Goal: Task Accomplishment & Management: Manage account settings

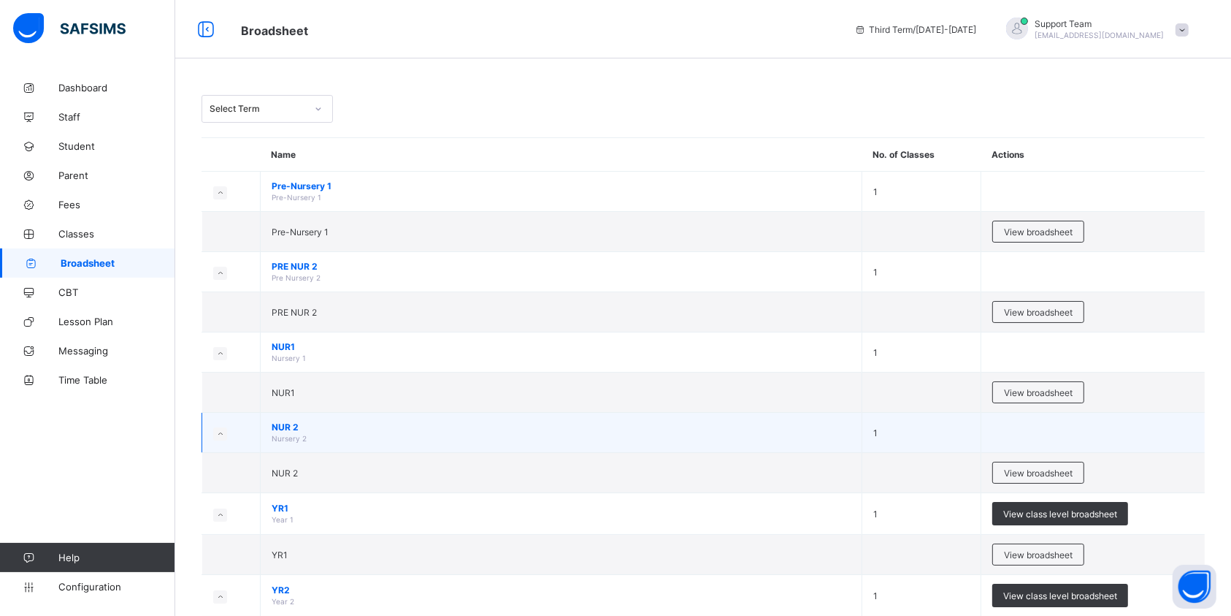
scroll to position [97, 0]
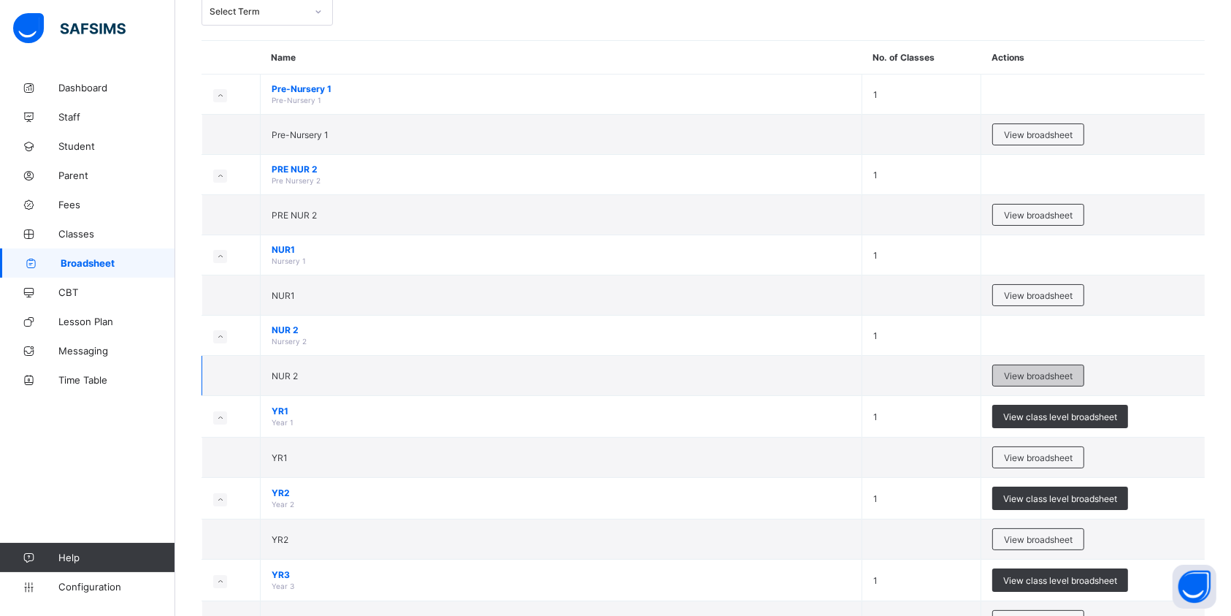
click at [1062, 371] on span "View broadsheet" at bounding box center [1038, 375] width 69 height 11
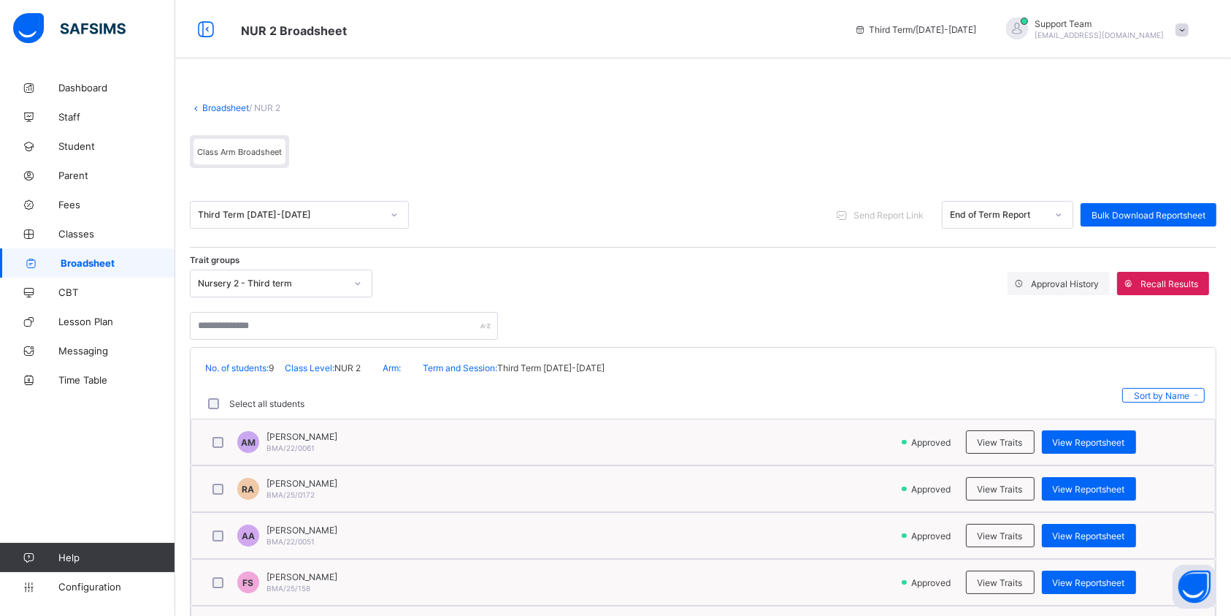
click at [992, 207] on div "End of Term Report" at bounding box center [994, 214] width 102 height 20
click at [1003, 265] on div "End of Term Report" at bounding box center [1008, 269] width 130 height 23
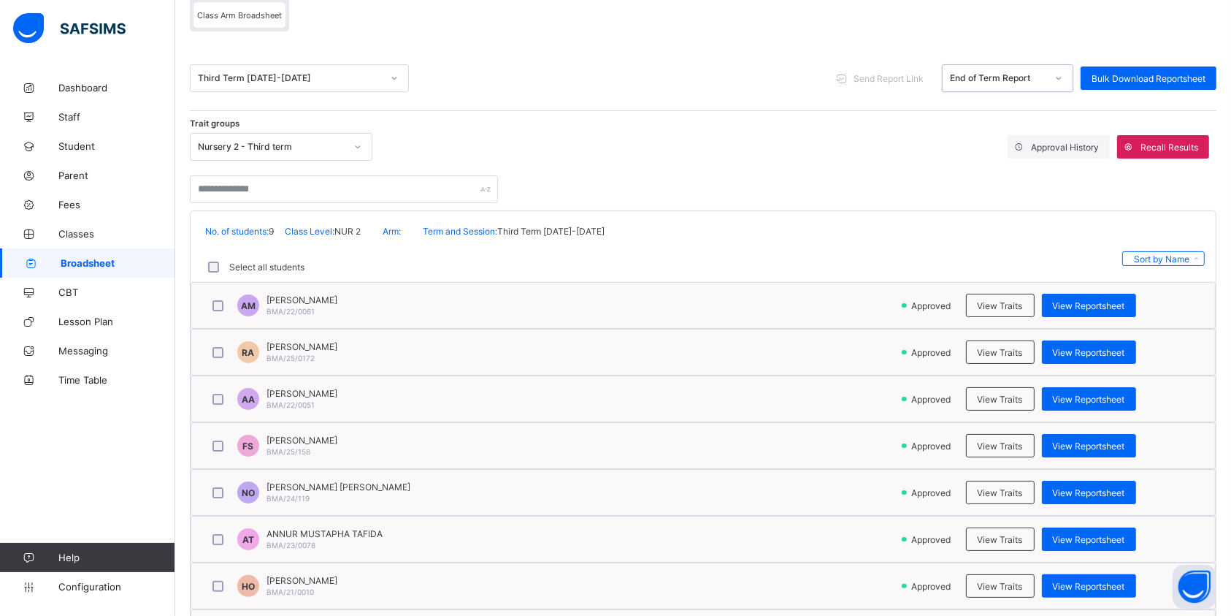
scroll to position [250, 0]
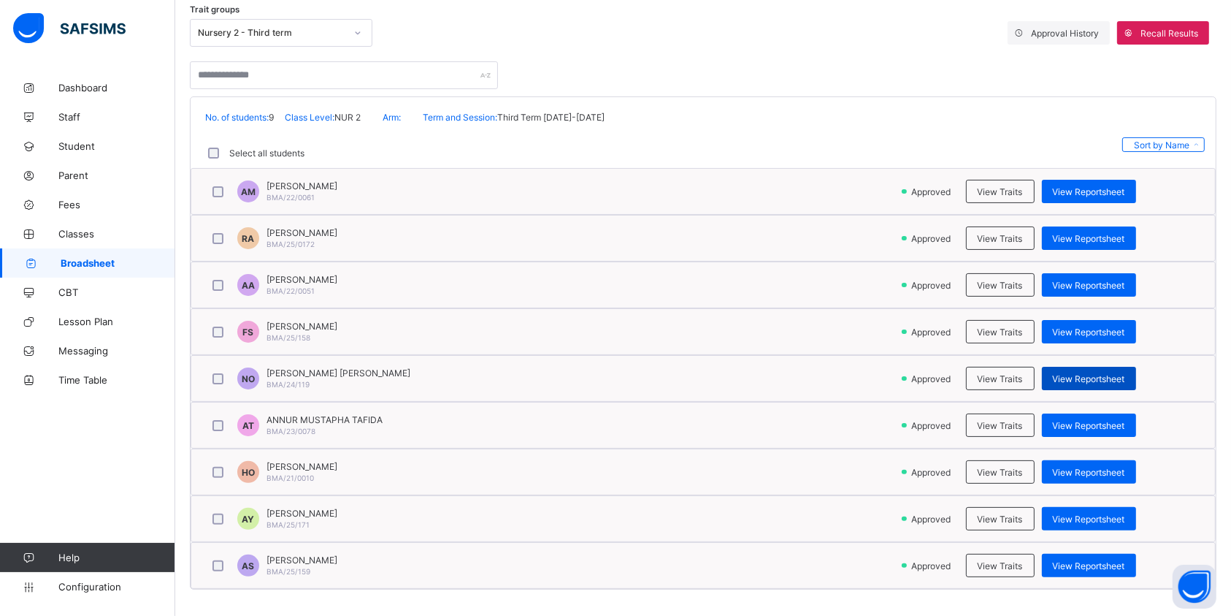
click at [1099, 383] on div "View Reportsheet" at bounding box center [1089, 378] width 94 height 23
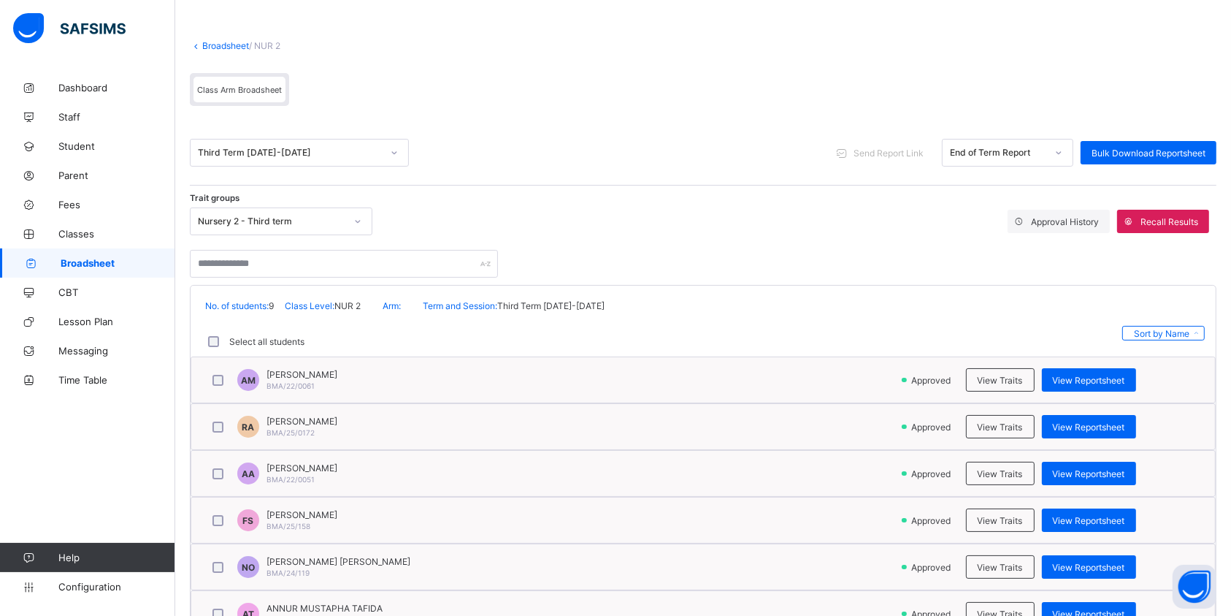
scroll to position [55, 0]
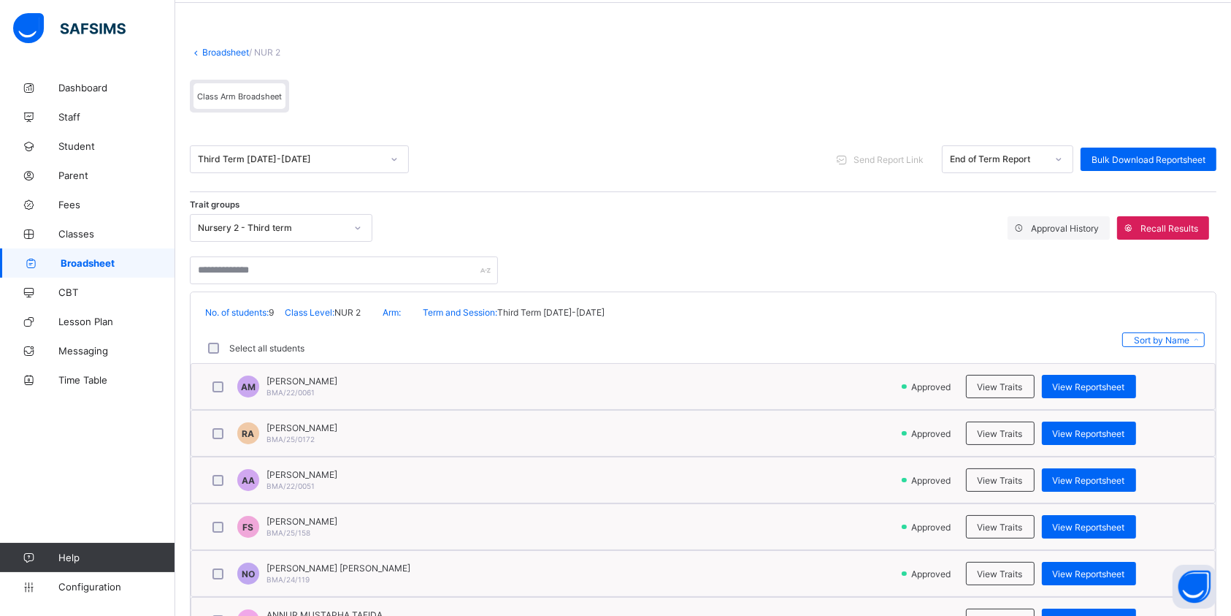
click at [1035, 163] on div "End of Term Report" at bounding box center [994, 159] width 102 height 20
click at [1027, 180] on div "End of Term Report" at bounding box center [1008, 191] width 130 height 23
click at [1027, 161] on div "End of Term Report" at bounding box center [998, 159] width 96 height 11
click at [649, 145] on div "Third Term 2024-2025 Send Report Link option End of Term Report, selected. opti…" at bounding box center [703, 159] width 1027 height 28
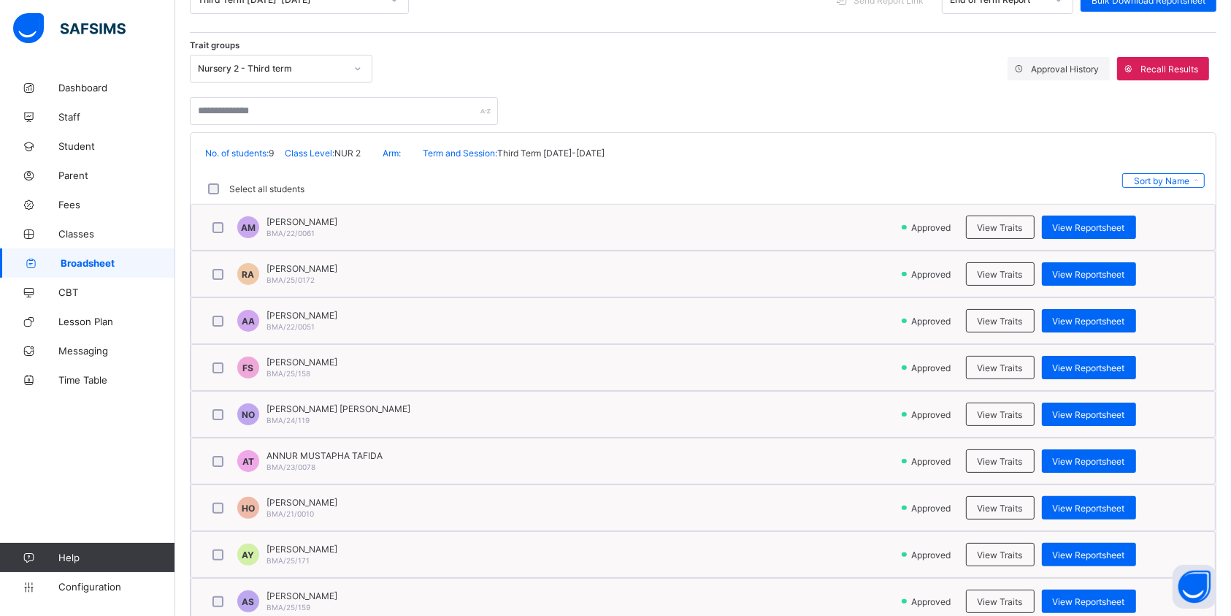
scroll to position [250, 0]
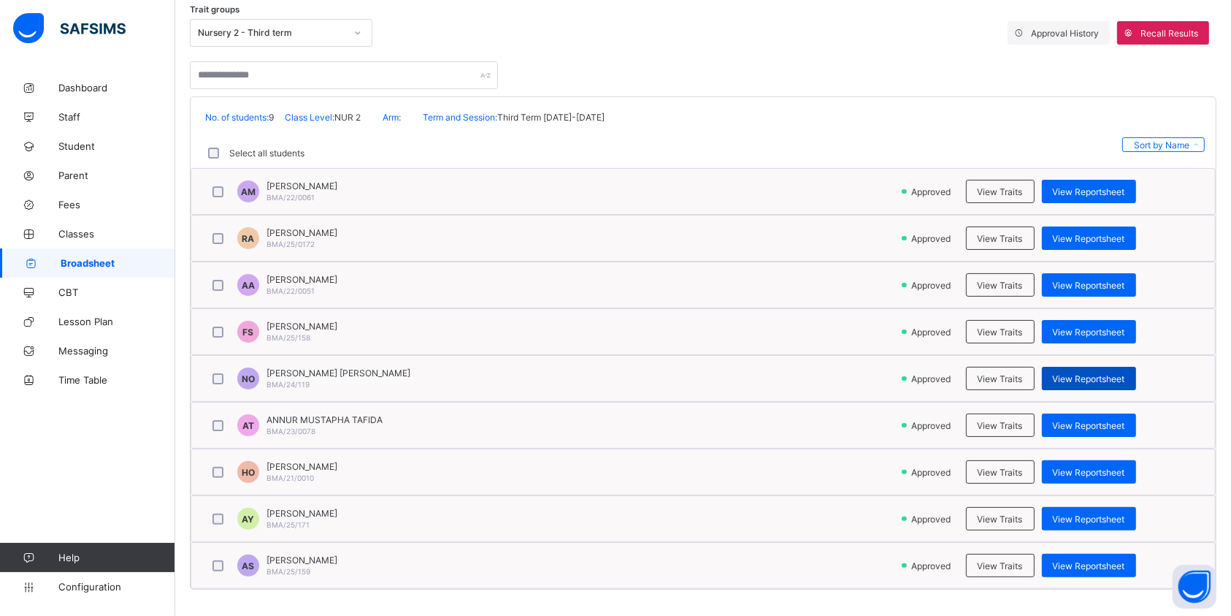
click at [1104, 378] on span "View Reportsheet" at bounding box center [1089, 378] width 72 height 11
click at [82, 574] on link "Configuration" at bounding box center [87, 586] width 175 height 29
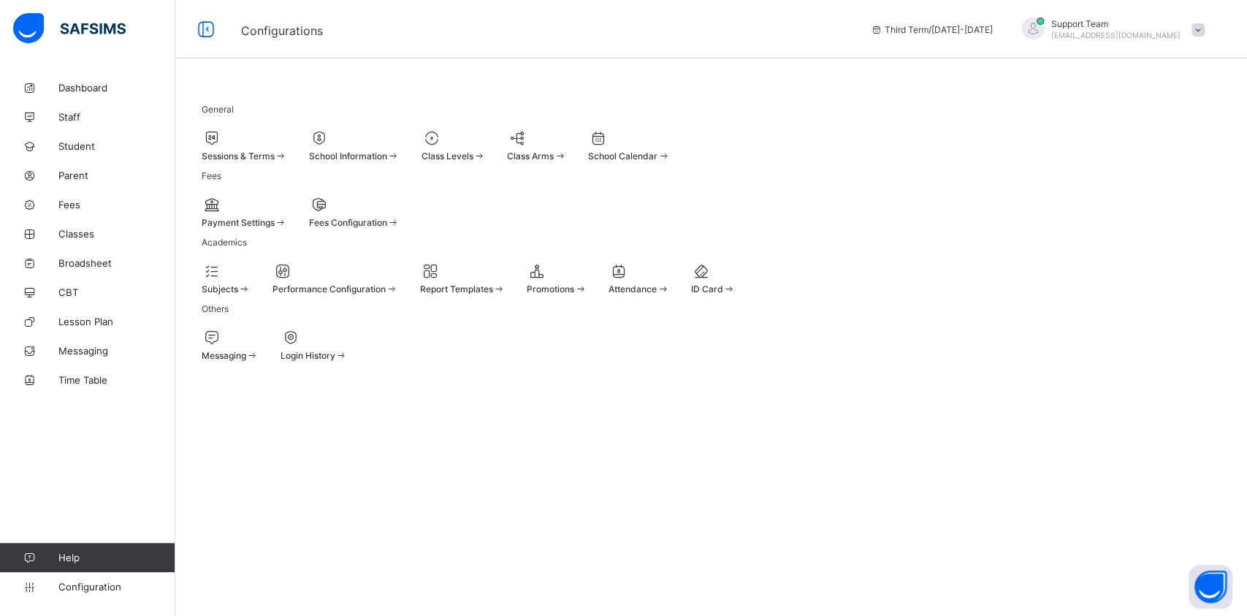
drag, startPoint x: 839, startPoint y: 616, endPoint x: 841, endPoint y: 600, distance: 15.4
click at [841, 600] on div "General Sessions & Terms School Information Class Levels Class Arms School Cale…" at bounding box center [710, 308] width 1071 height 616
click at [103, 259] on span "Broadsheet" at bounding box center [116, 263] width 117 height 12
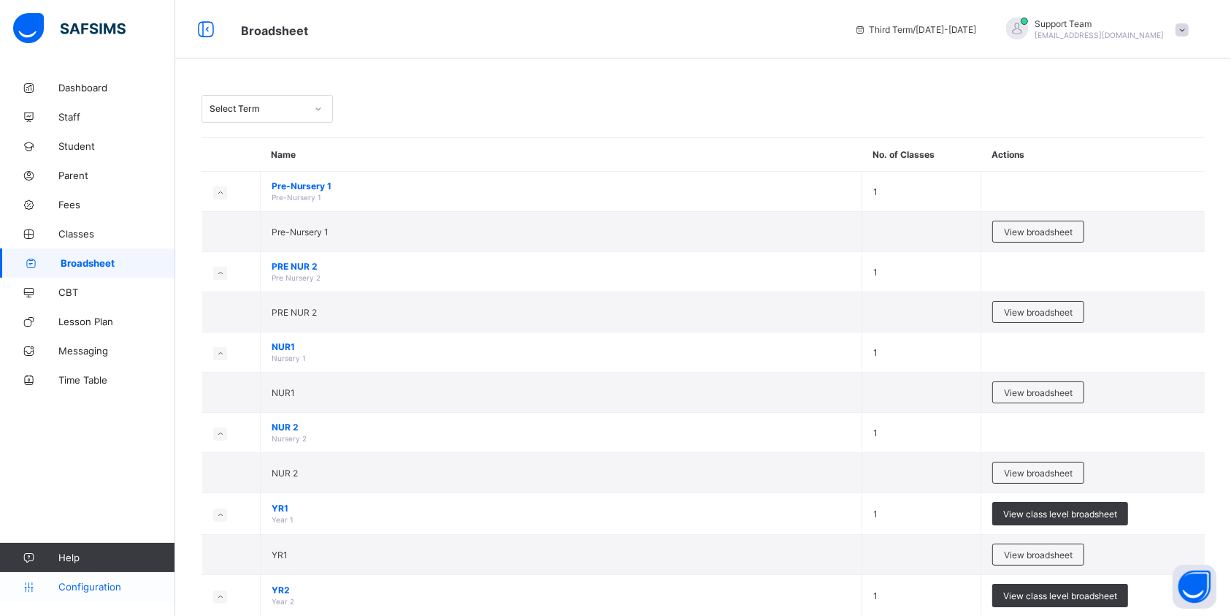
click at [85, 590] on span "Configuration" at bounding box center [116, 587] width 116 height 12
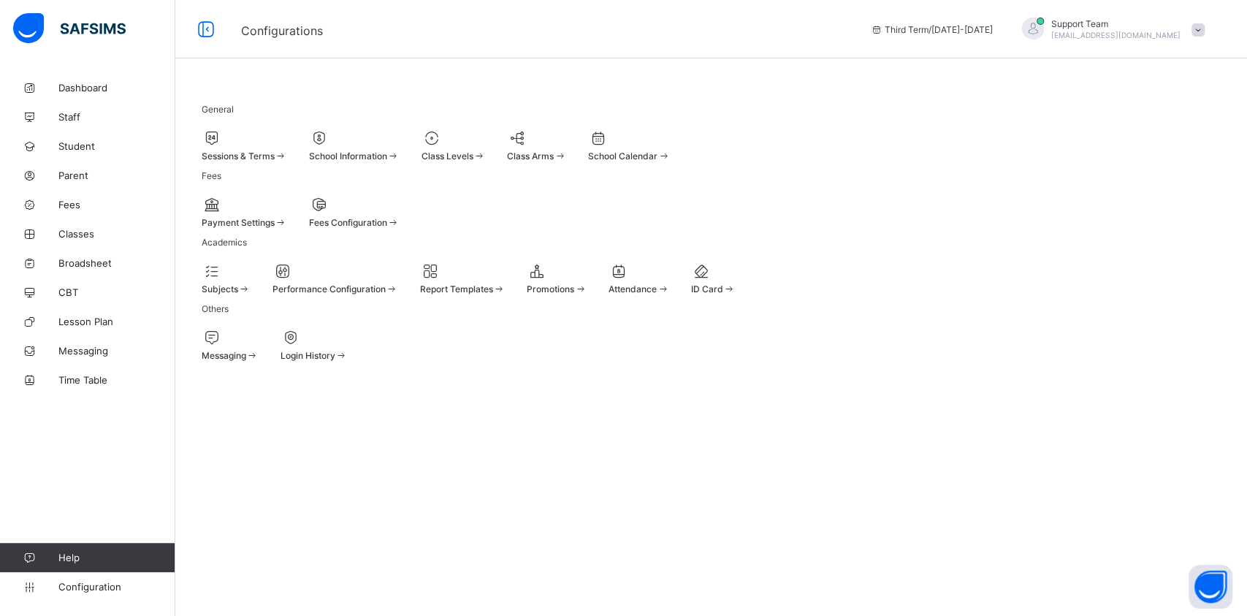
click at [473, 156] on span "Class Levels" at bounding box center [447, 155] width 52 height 11
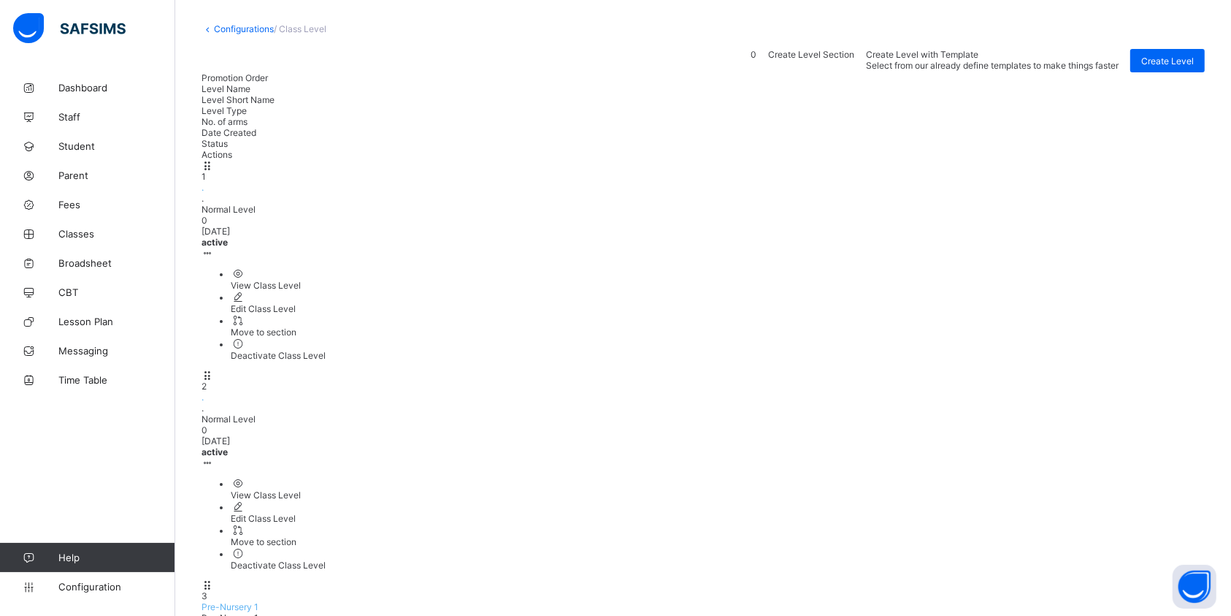
scroll to position [97, 0]
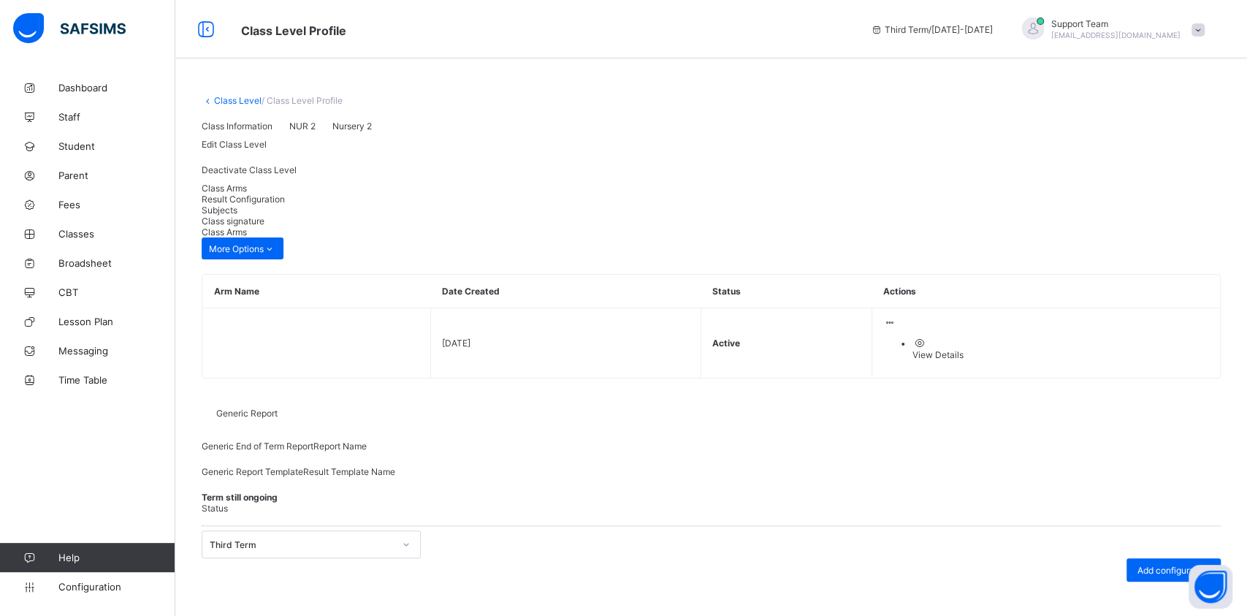
click at [285, 204] on span "Result Configuration" at bounding box center [243, 199] width 83 height 11
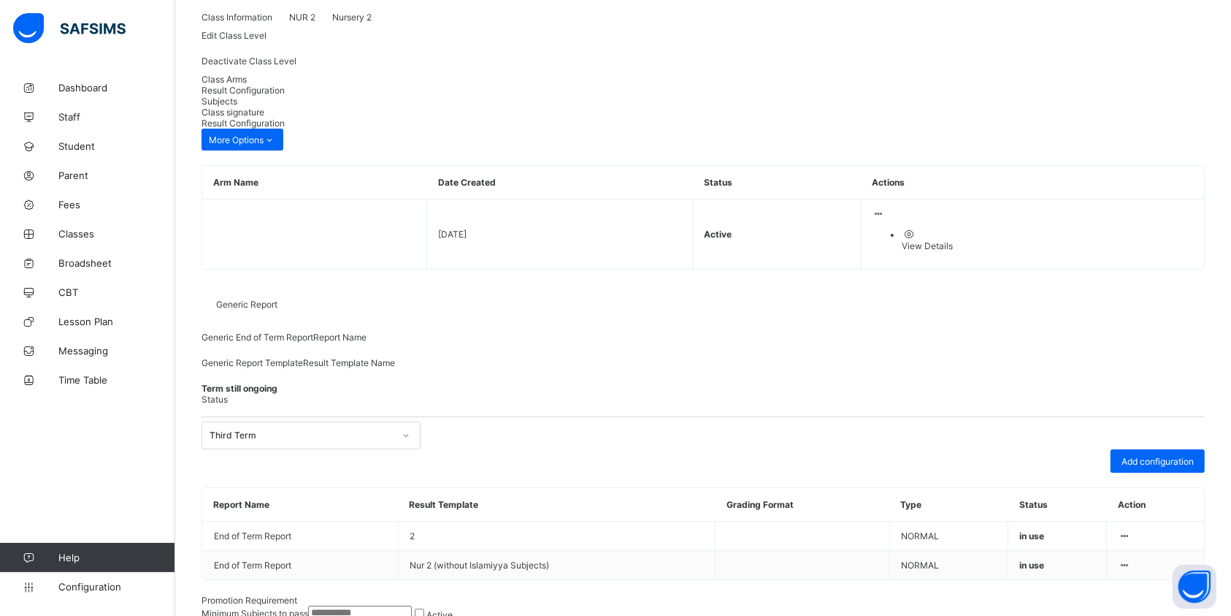
scroll to position [110, 0]
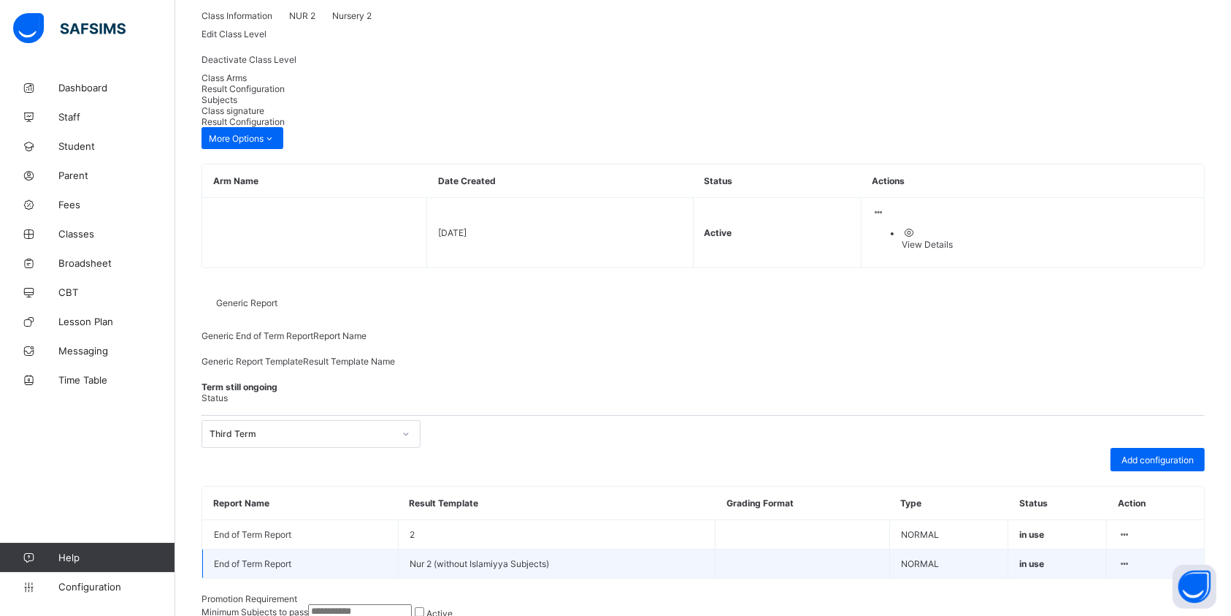
click at [1130, 558] on icon at bounding box center [1124, 563] width 12 height 11
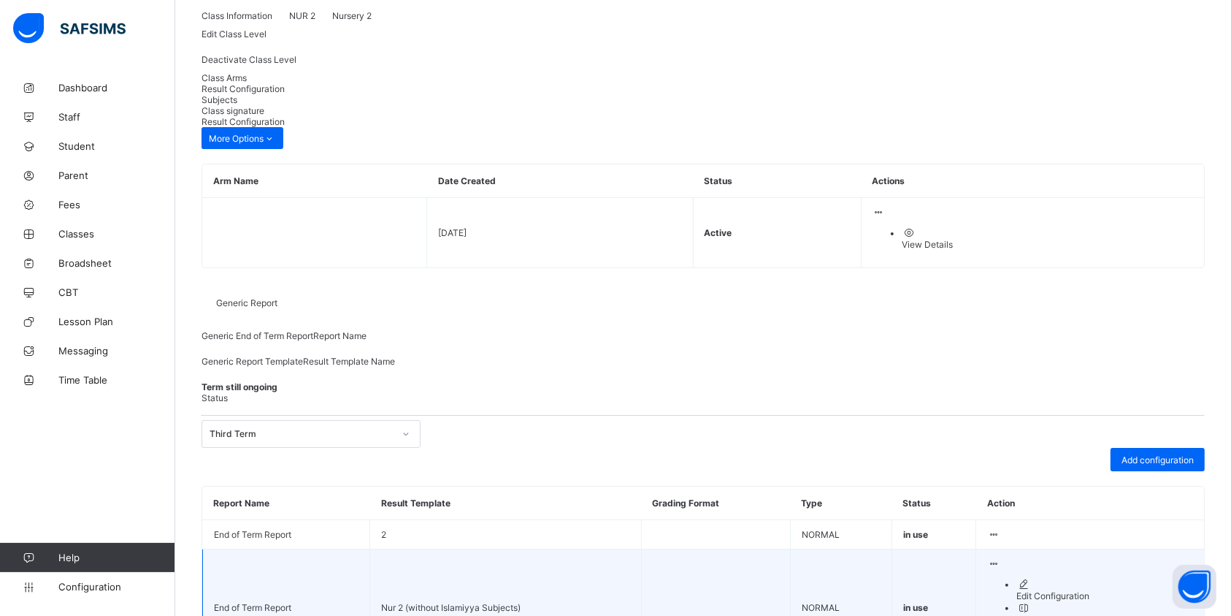
click at [1121, 590] on div "Edit Configuration" at bounding box center [1105, 595] width 177 height 11
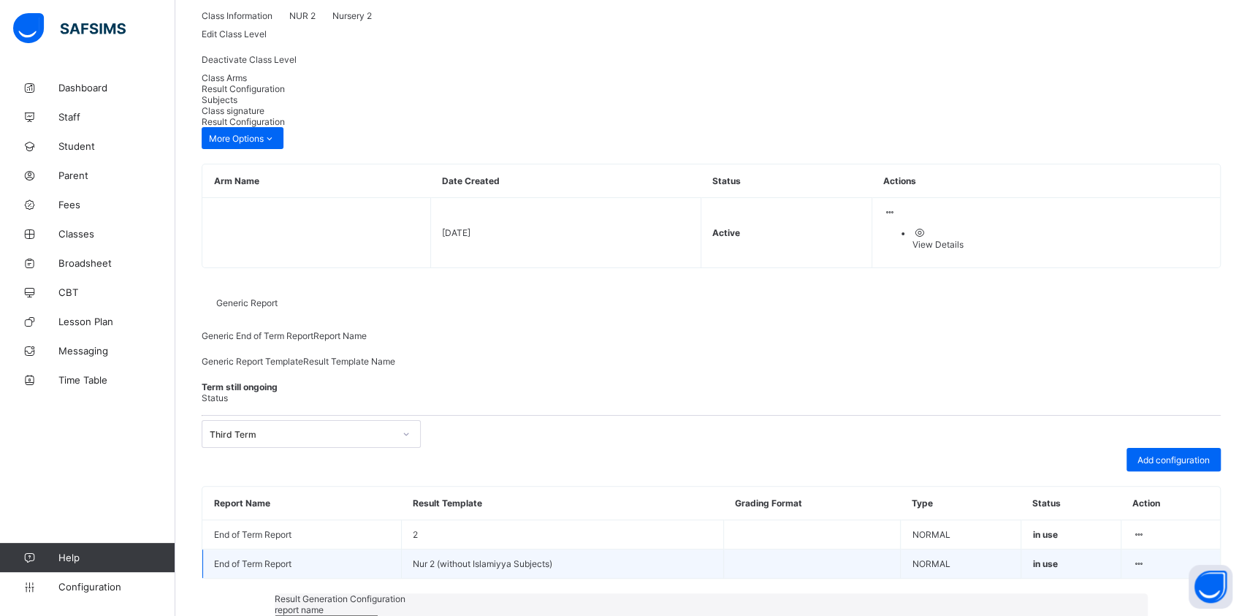
click at [340, 615] on input "**********" at bounding box center [327, 622] width 104 height 15
click at [329, 615] on input "**********" at bounding box center [327, 622] width 104 height 15
click at [331, 615] on input "**********" at bounding box center [327, 622] width 104 height 15
type input "**********"
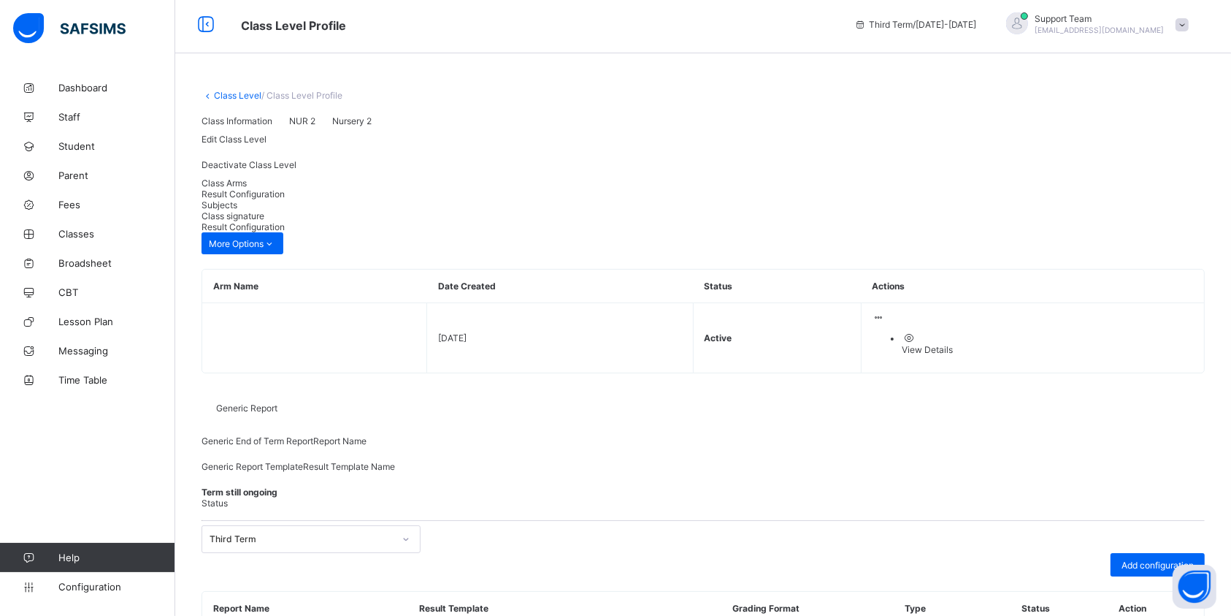
scroll to position [0, 0]
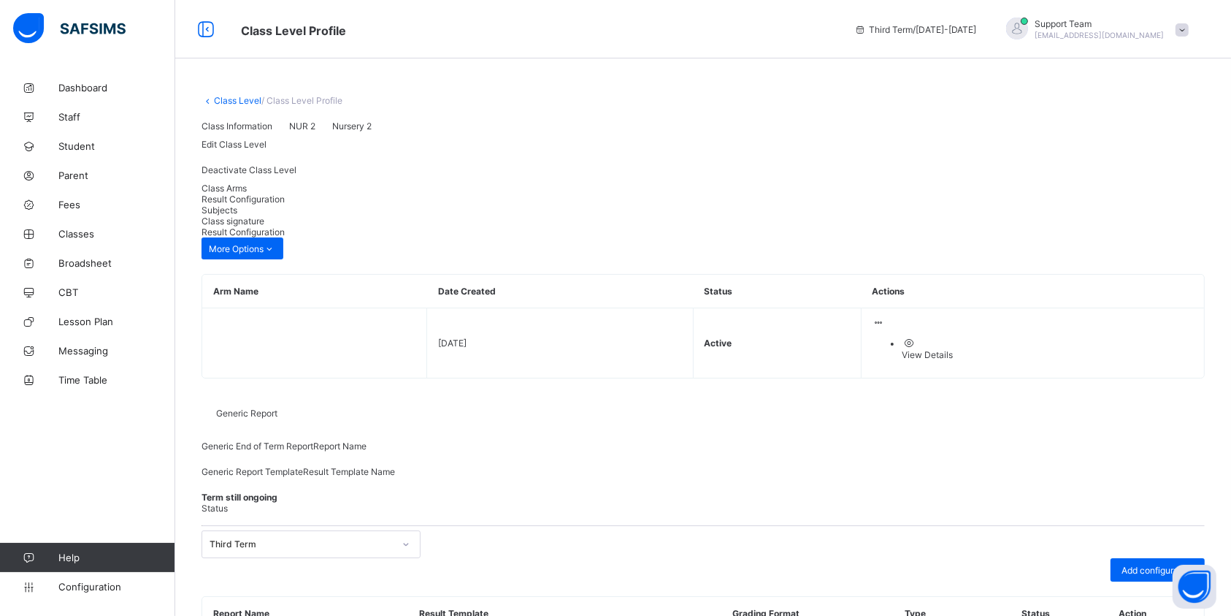
click at [248, 104] on link "Class Level" at bounding box center [237, 100] width 47 height 11
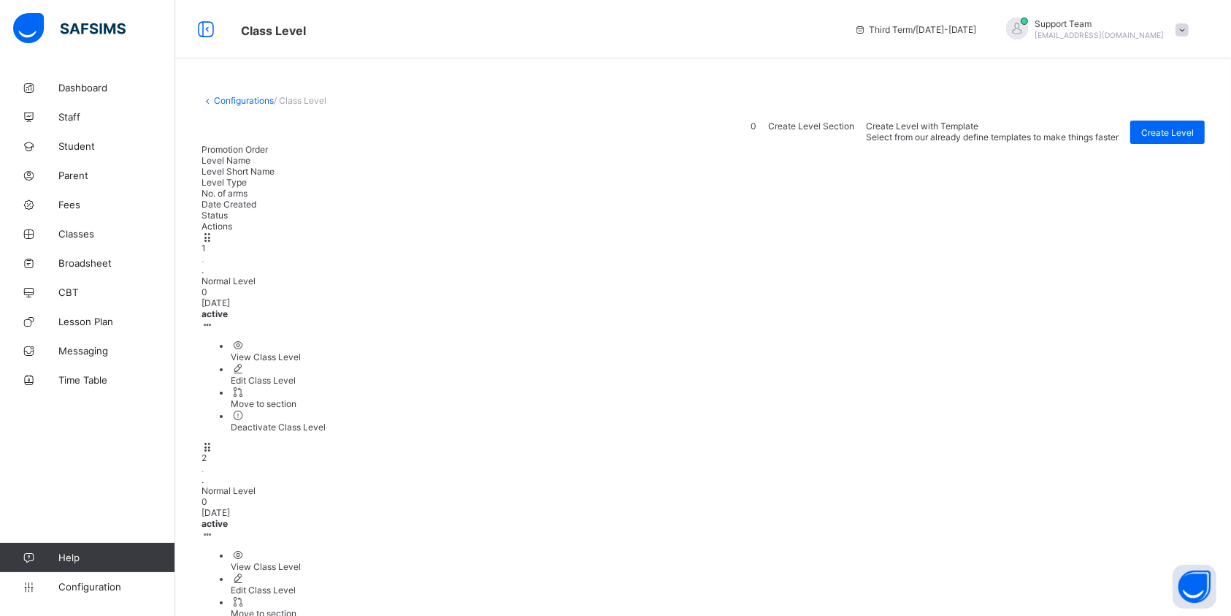
scroll to position [97, 0]
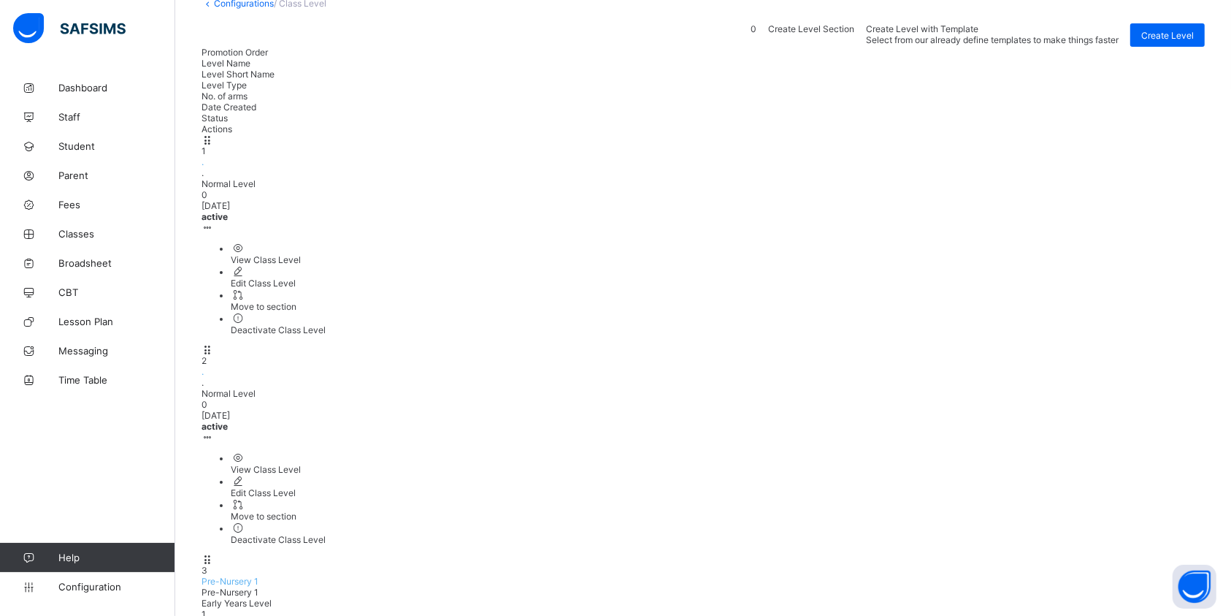
click at [259, 575] on span "Pre-Nursery 1" at bounding box center [230, 580] width 57 height 11
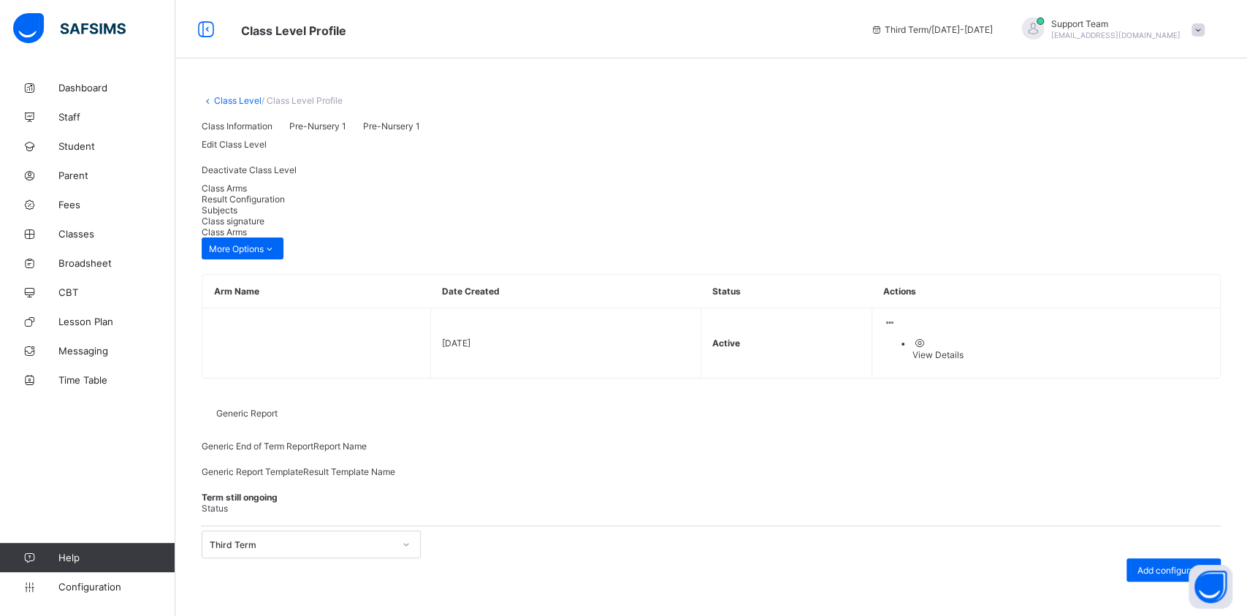
click at [305, 204] on div "Result Configuration" at bounding box center [711, 199] width 1019 height 11
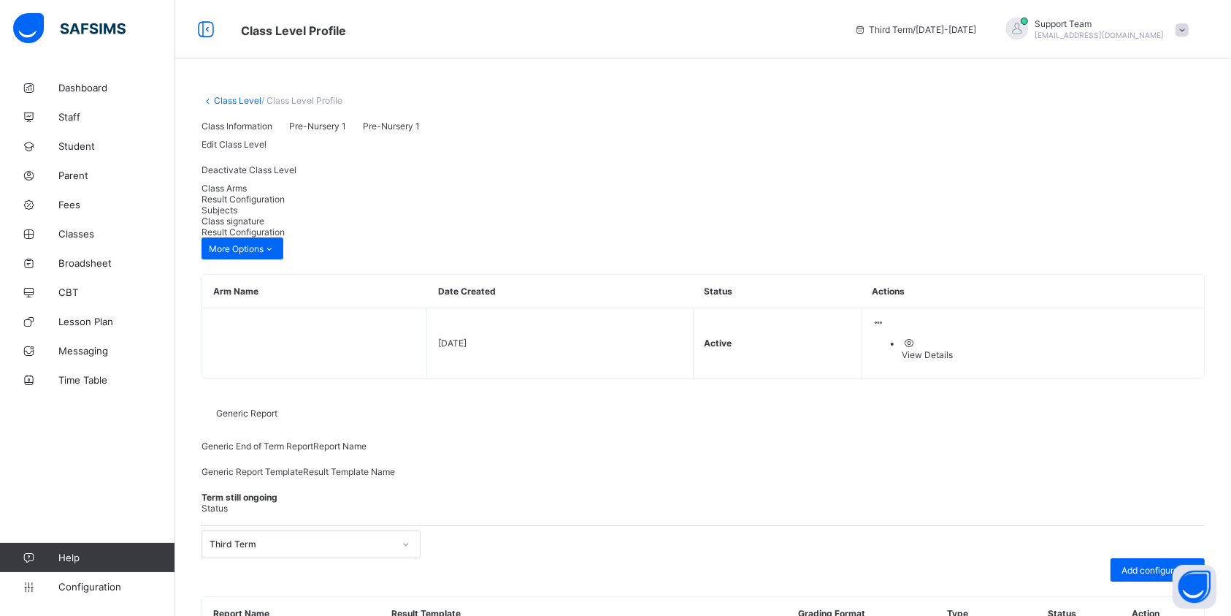
click at [243, 102] on link "Class Level" at bounding box center [237, 100] width 47 height 11
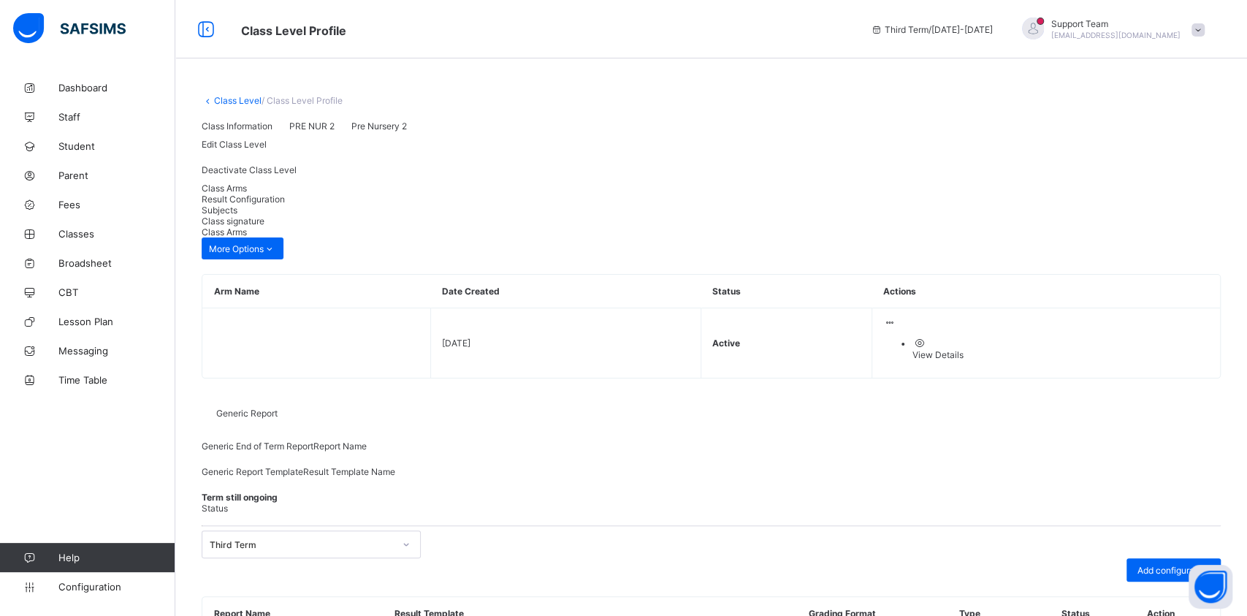
click at [302, 204] on div "Result Configuration" at bounding box center [711, 199] width 1019 height 11
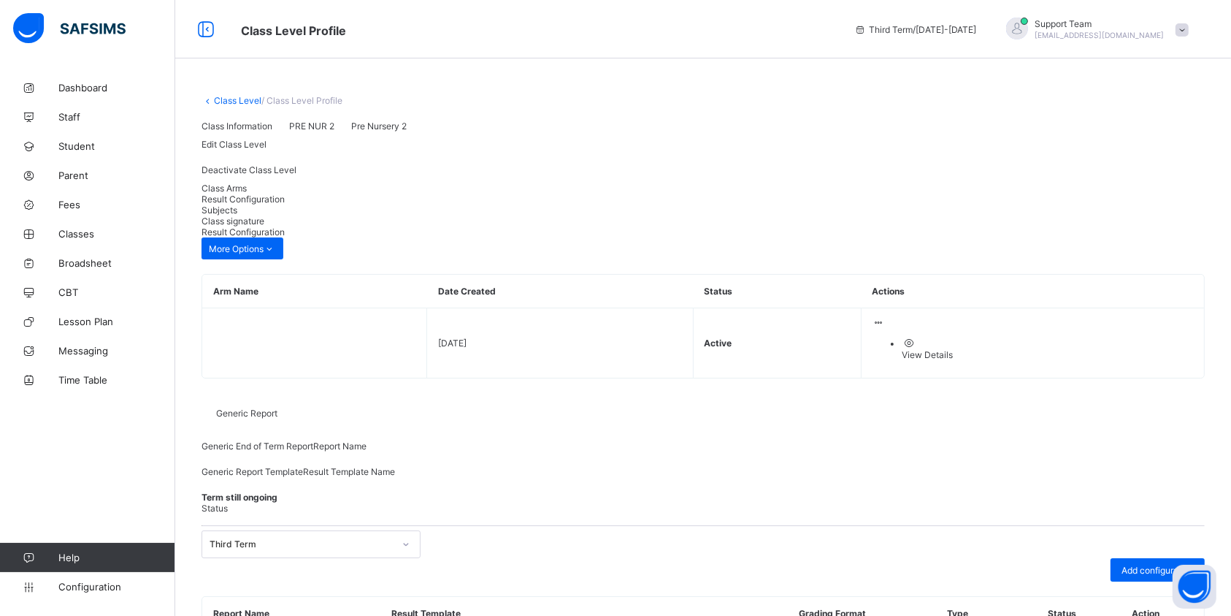
click at [234, 96] on link "Class Level" at bounding box center [237, 100] width 47 height 11
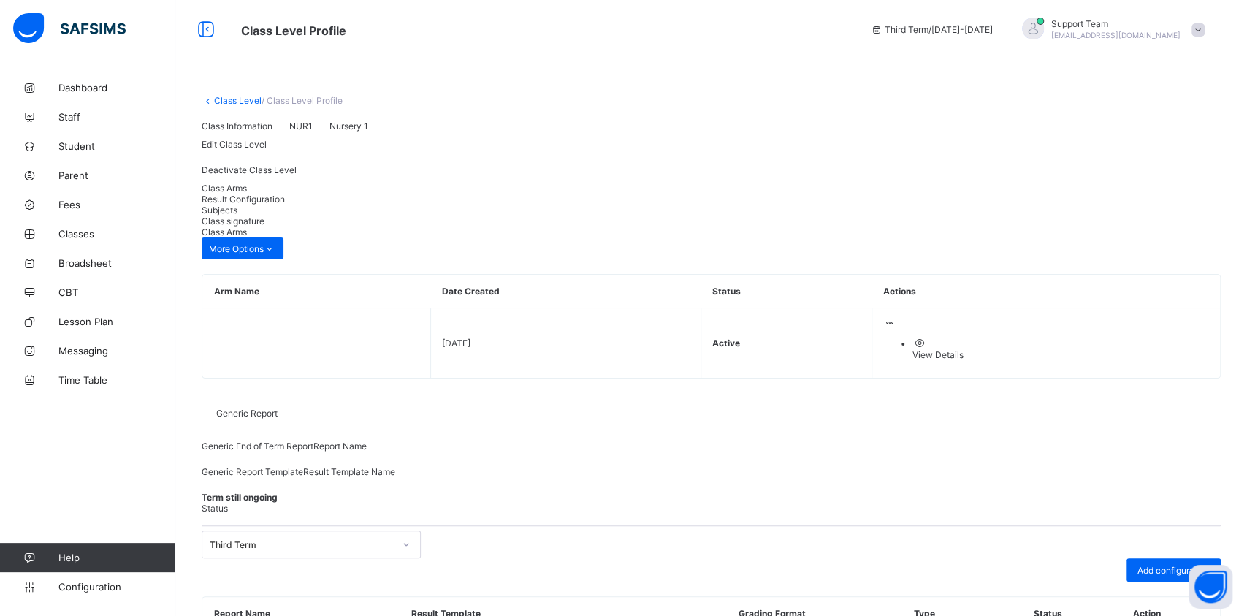
click at [285, 204] on span "Result Configuration" at bounding box center [243, 199] width 83 height 11
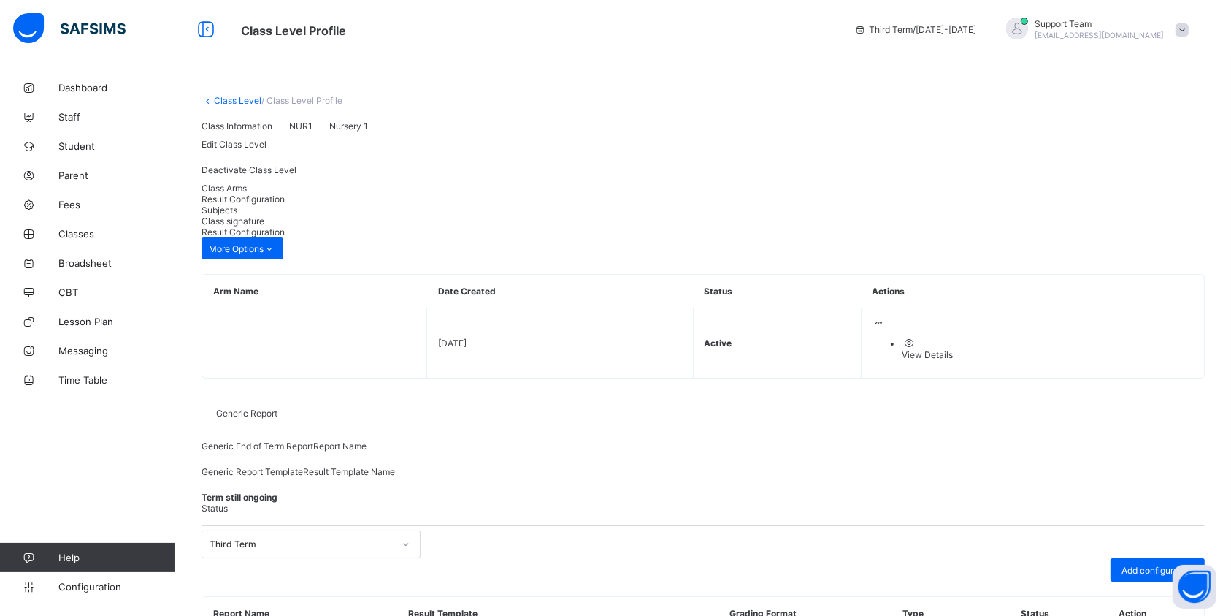
scroll to position [110, 0]
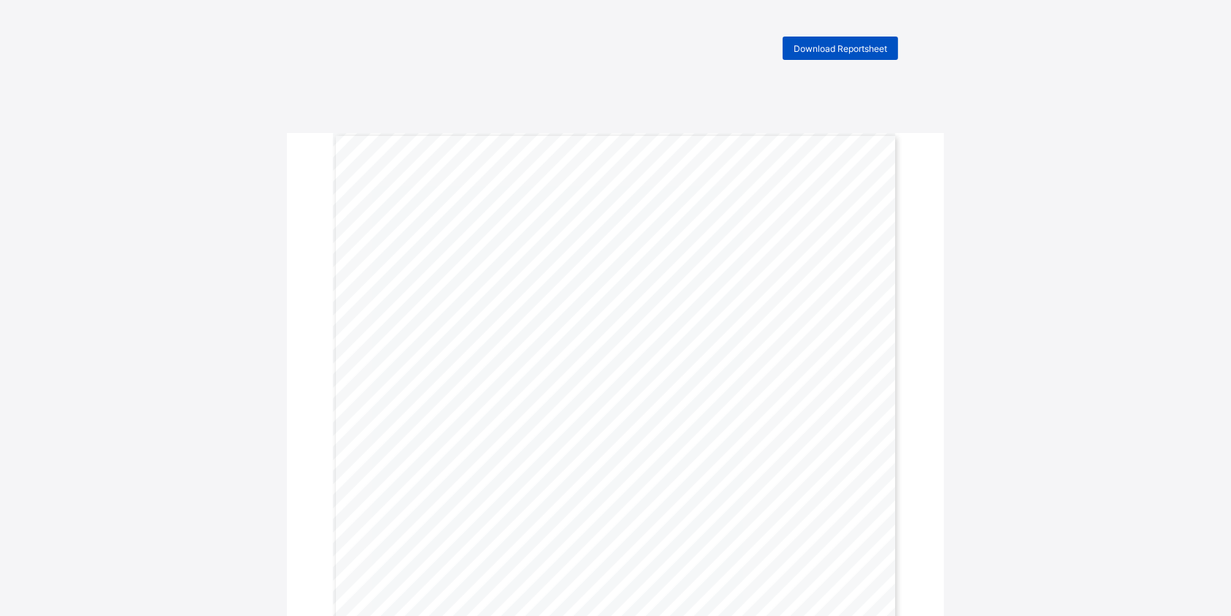
click at [872, 44] on span "Download Reportsheet" at bounding box center [840, 48] width 93 height 11
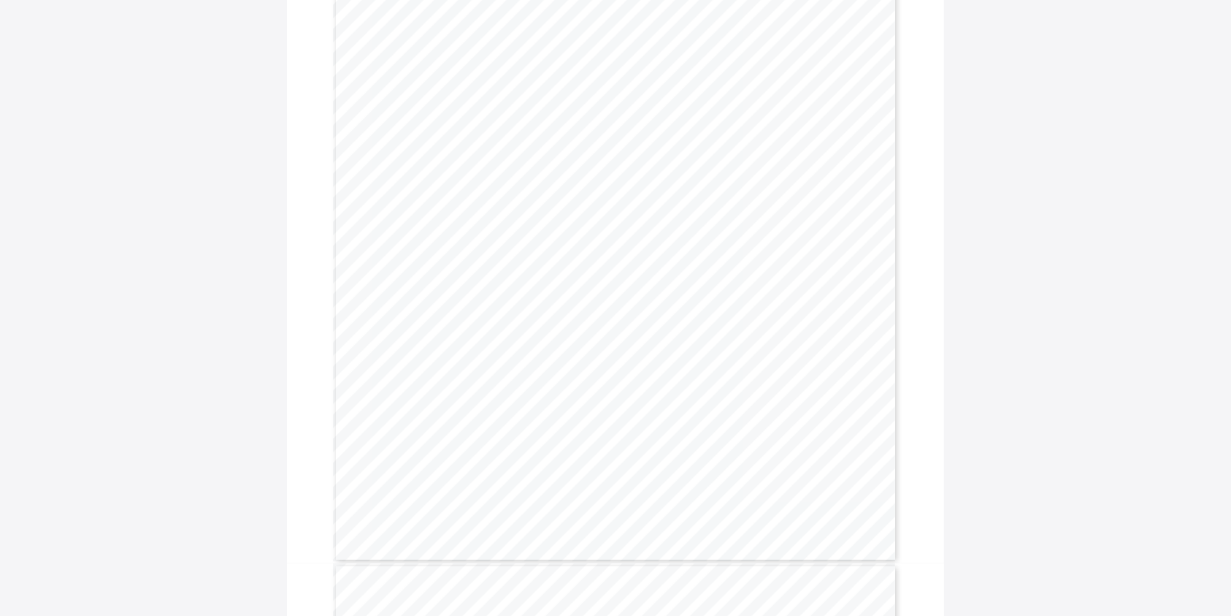
scroll to position [1558, 0]
